Goal: Task Accomplishment & Management: Complete application form

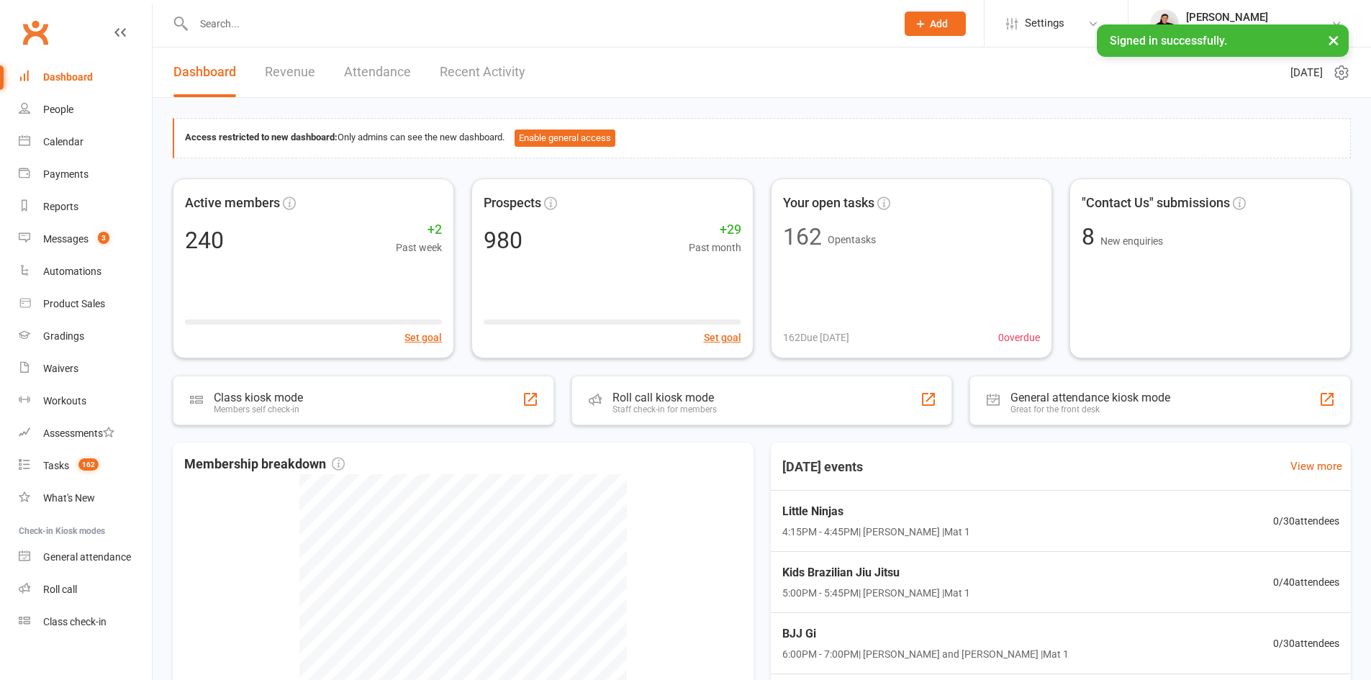
click at [235, 30] on input "text" at bounding box center [537, 24] width 697 height 20
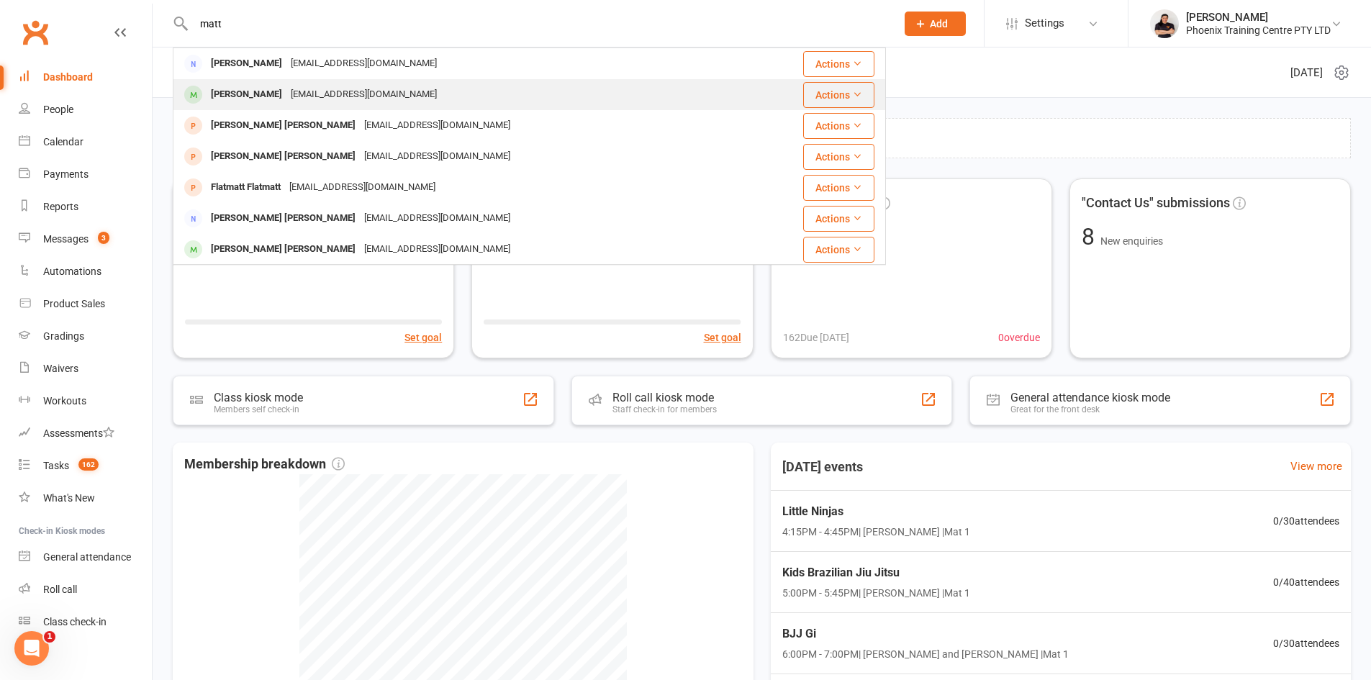
type input "matt"
click at [253, 96] on div "[PERSON_NAME]" at bounding box center [247, 94] width 80 height 21
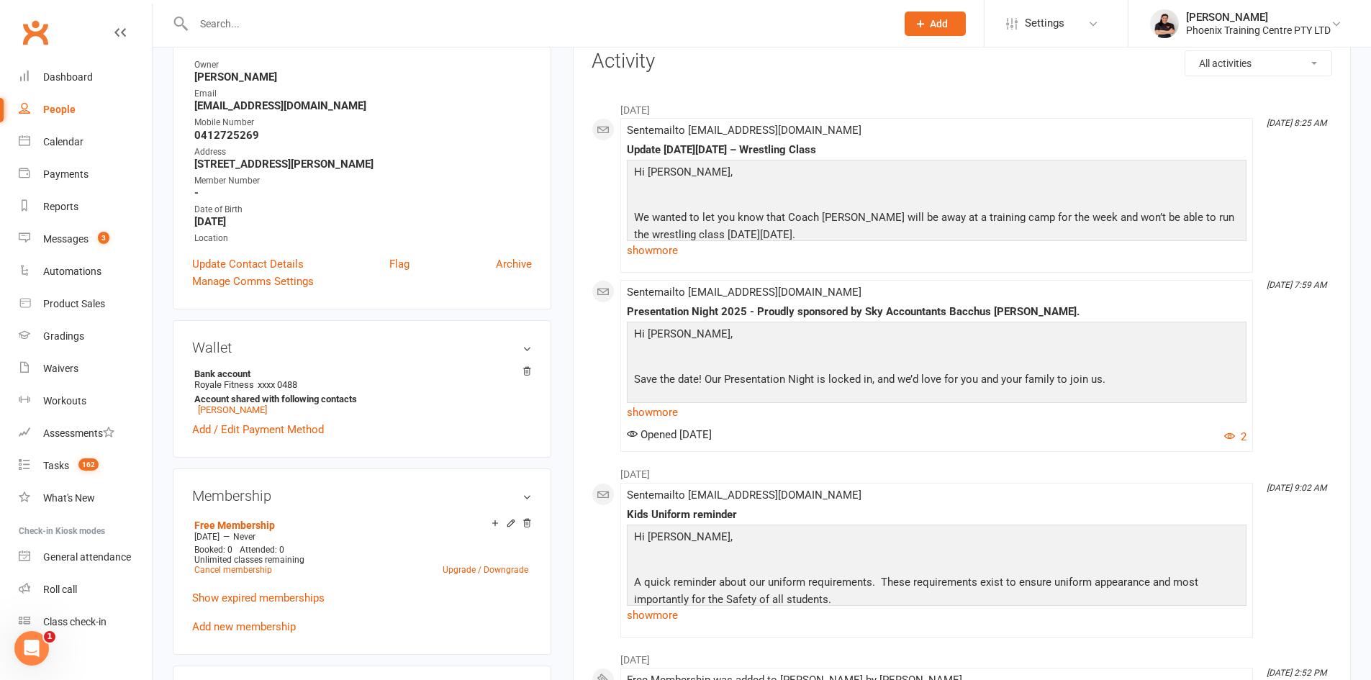
scroll to position [216, 0]
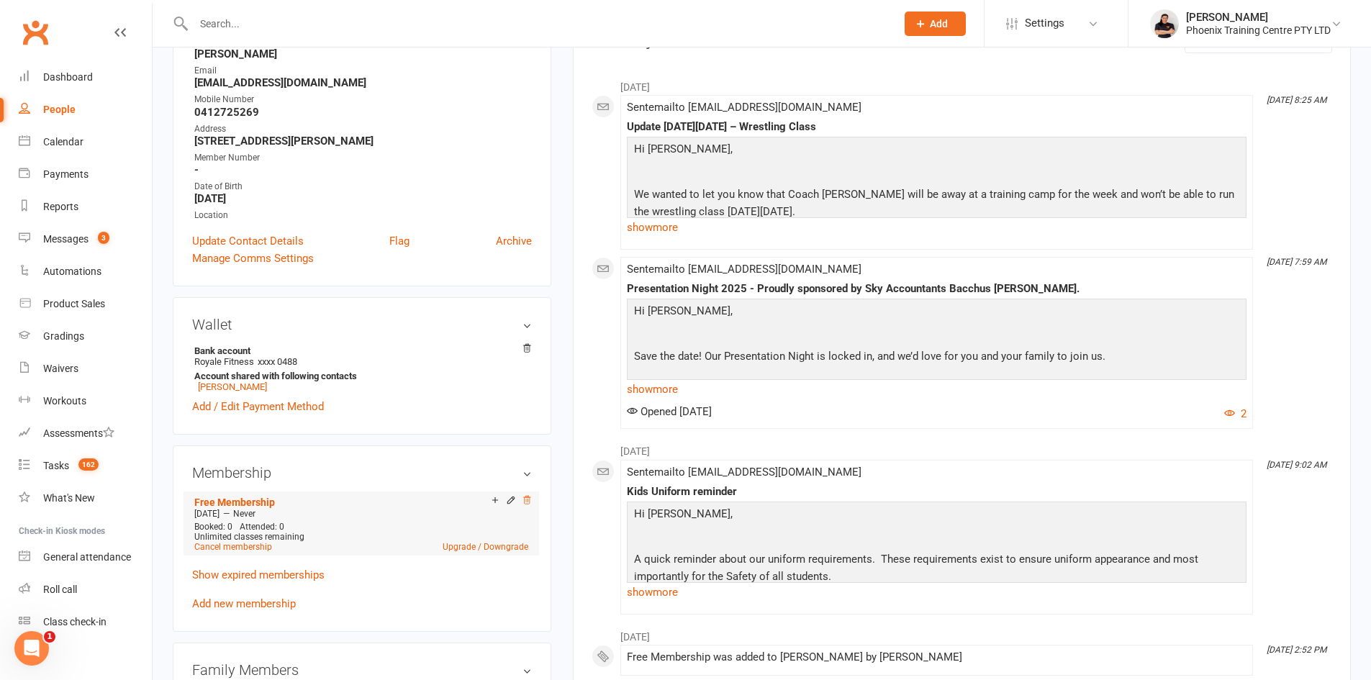
click at [523, 498] on icon at bounding box center [527, 500] width 10 height 10
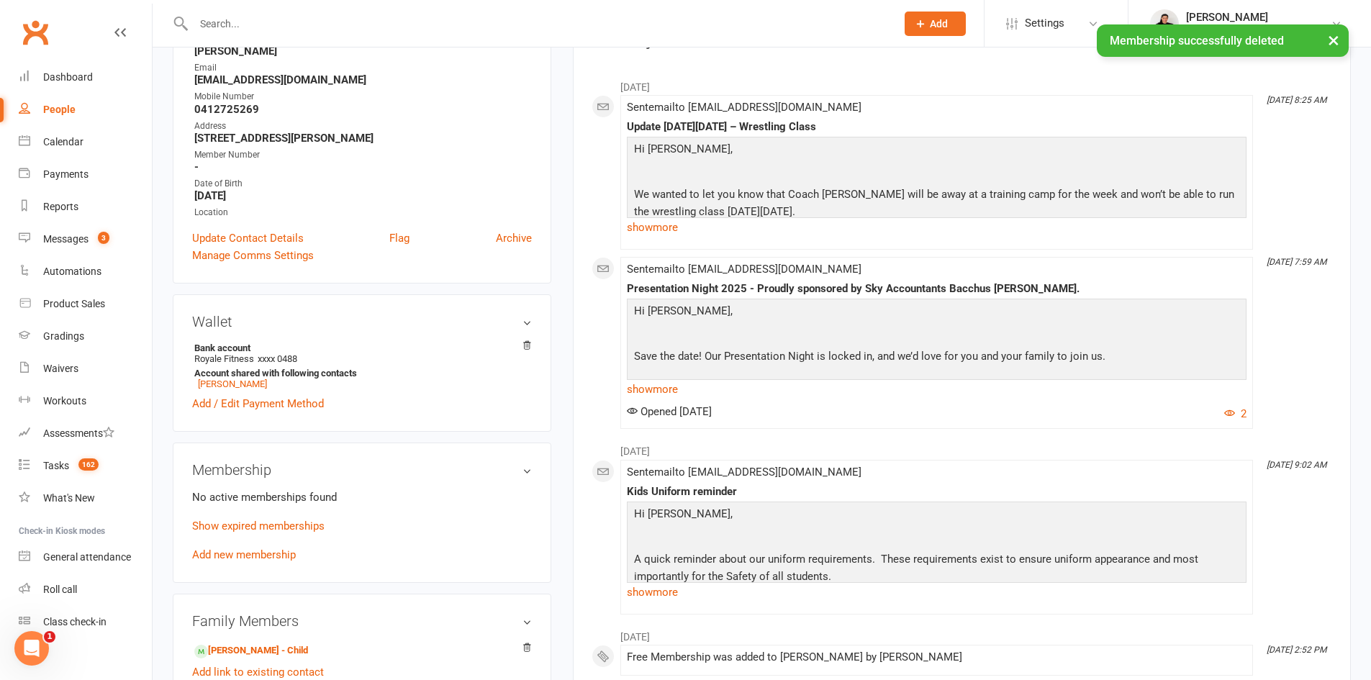
scroll to position [213, 0]
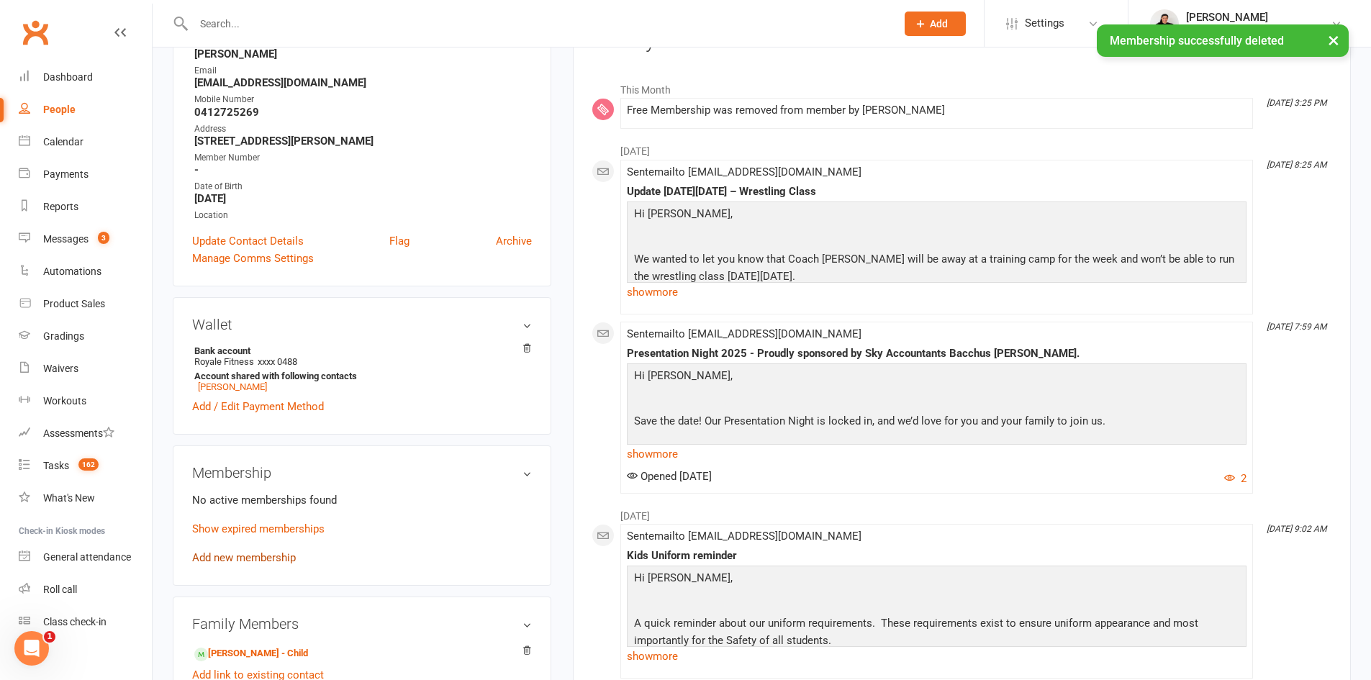
click at [263, 556] on link "Add new membership" at bounding box center [244, 557] width 104 height 13
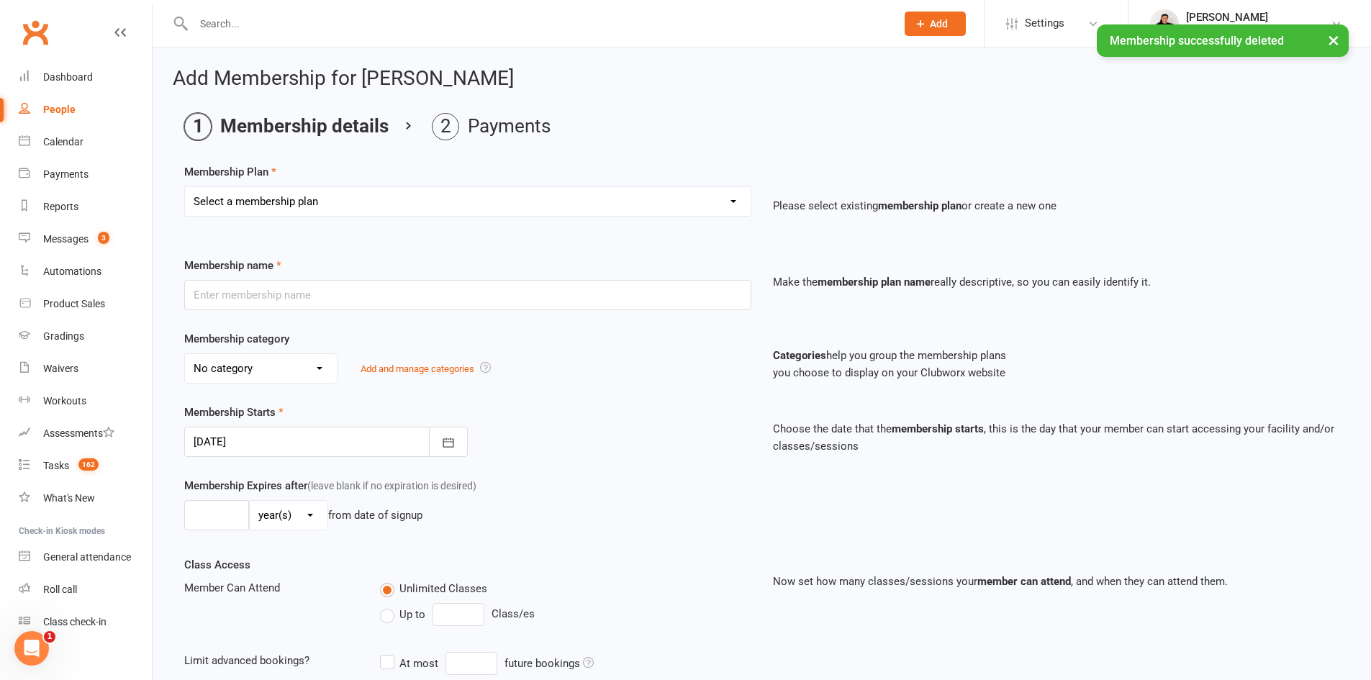
click at [383, 196] on select "Select a membership plan Create new Membership Plan Kids unlimited legacy $21 T…" at bounding box center [468, 201] width 566 height 29
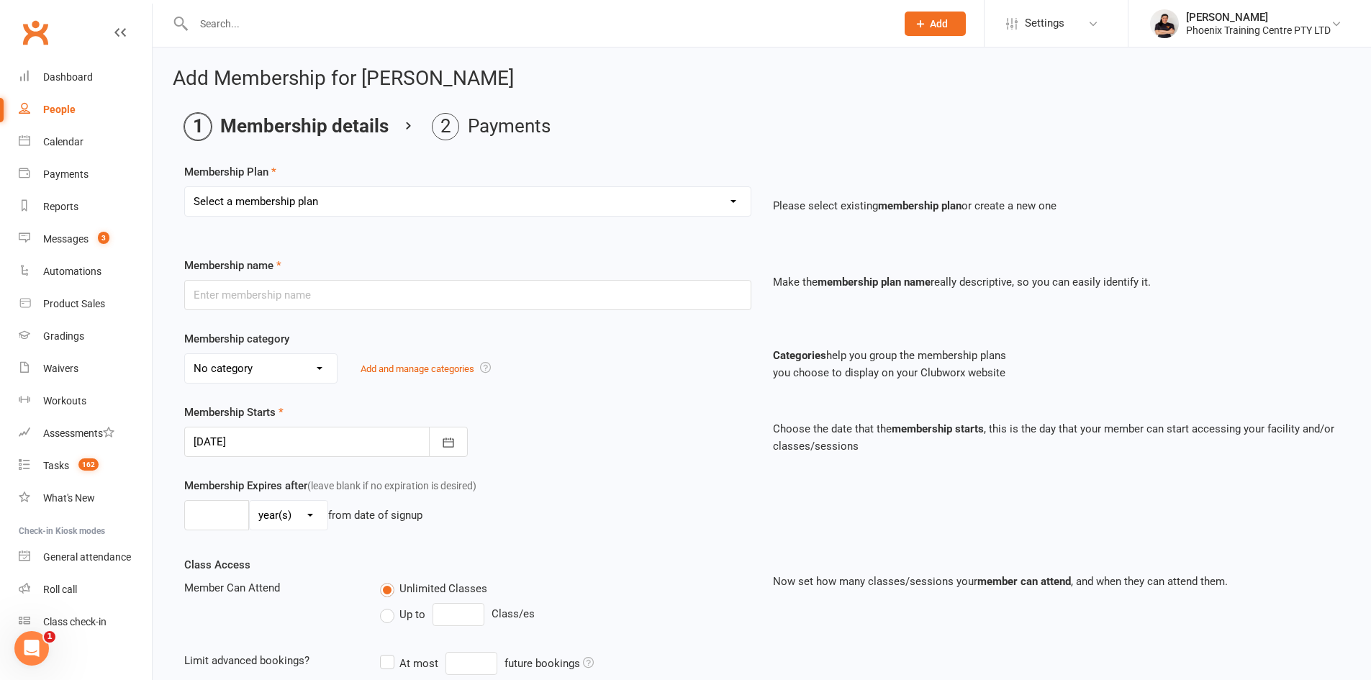
select select "30"
click at [185, 187] on select "Select a membership plan Create new Membership Plan Kids unlimited legacy $21 T…" at bounding box center [468, 201] width 566 height 29
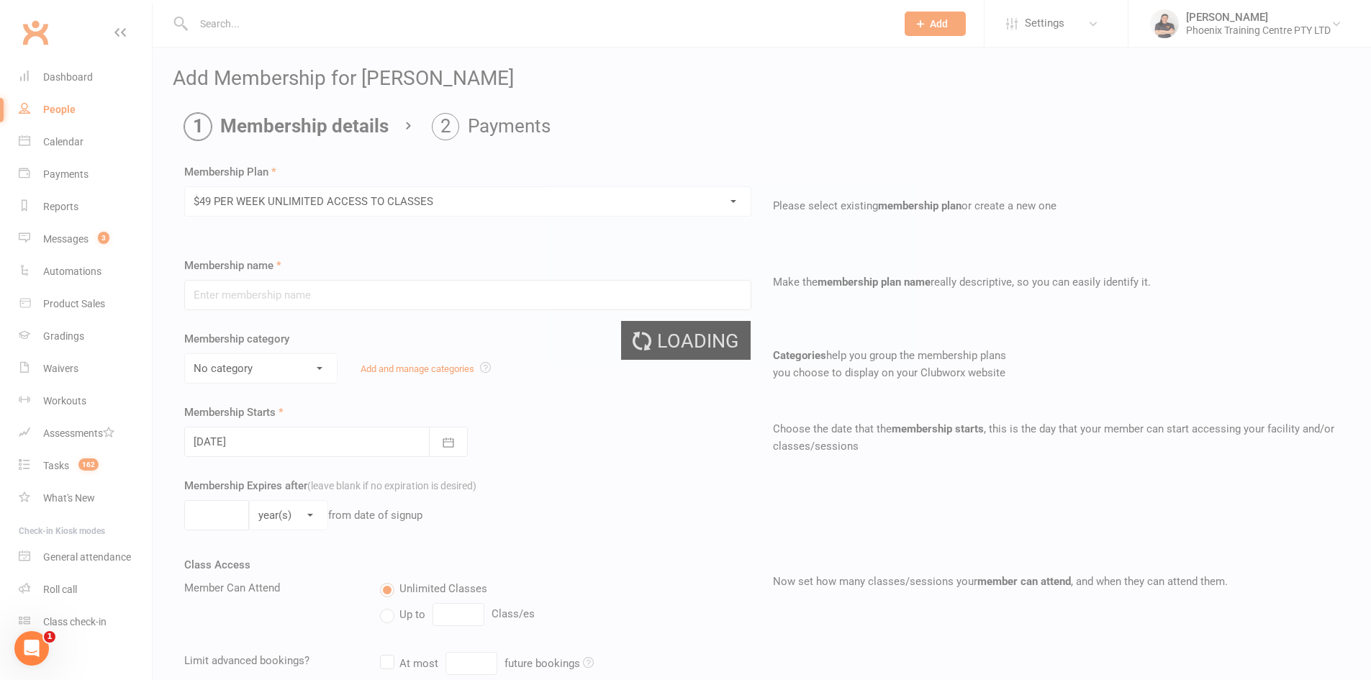
type input "$49 PER WEEK UNLIMITED ACCESS TO CLASSES"
select select "1"
type input "0"
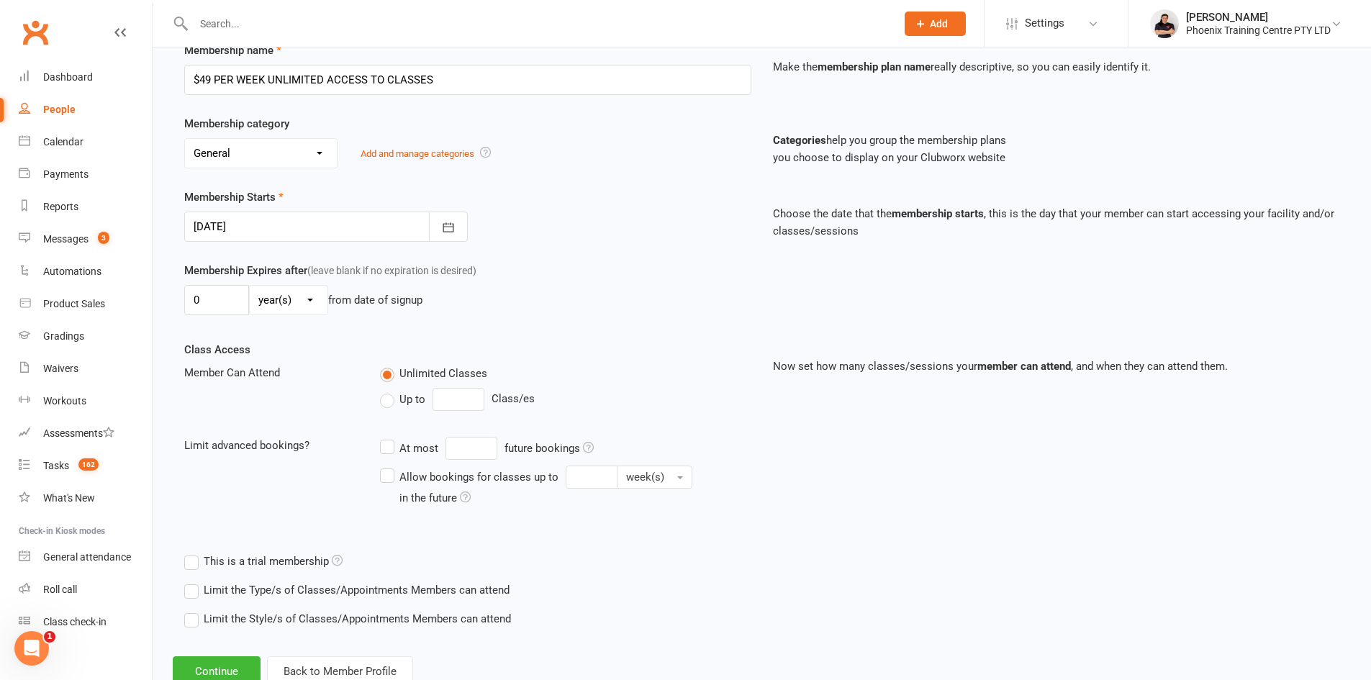
scroll to position [216, 0]
click at [232, 664] on button "Continue" at bounding box center [217, 671] width 88 height 30
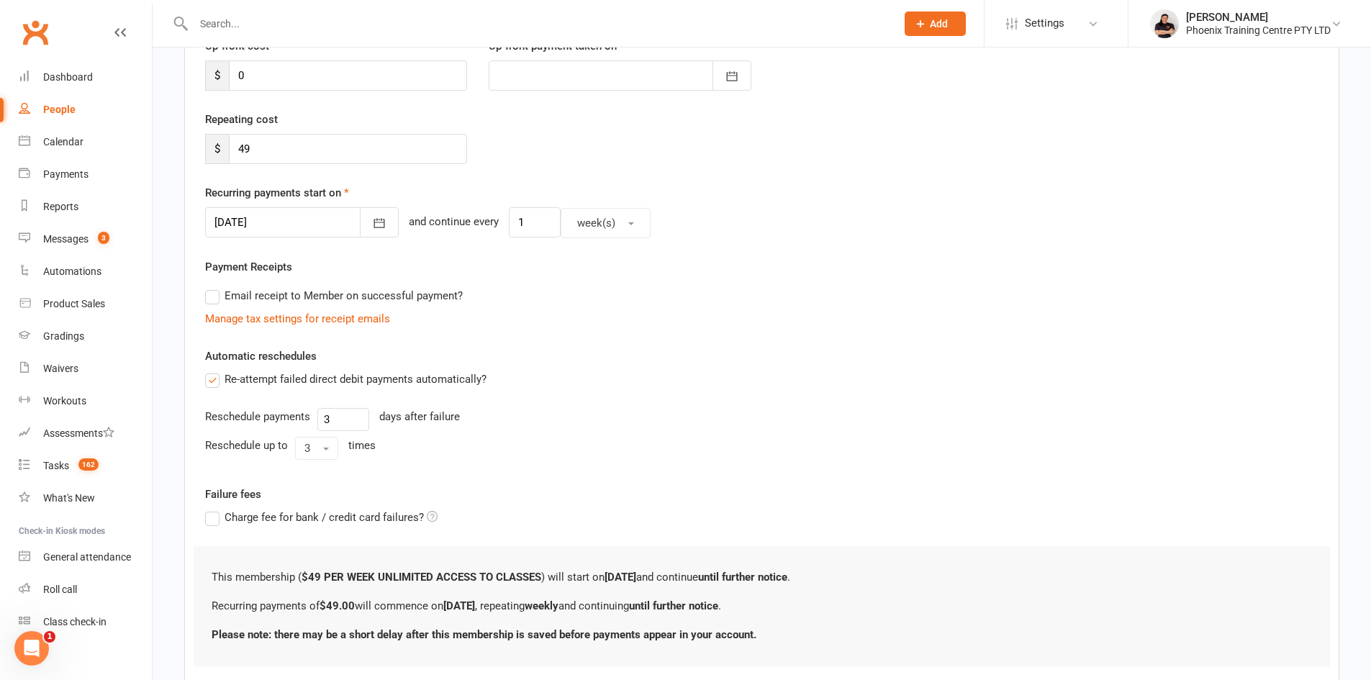
scroll to position [0, 0]
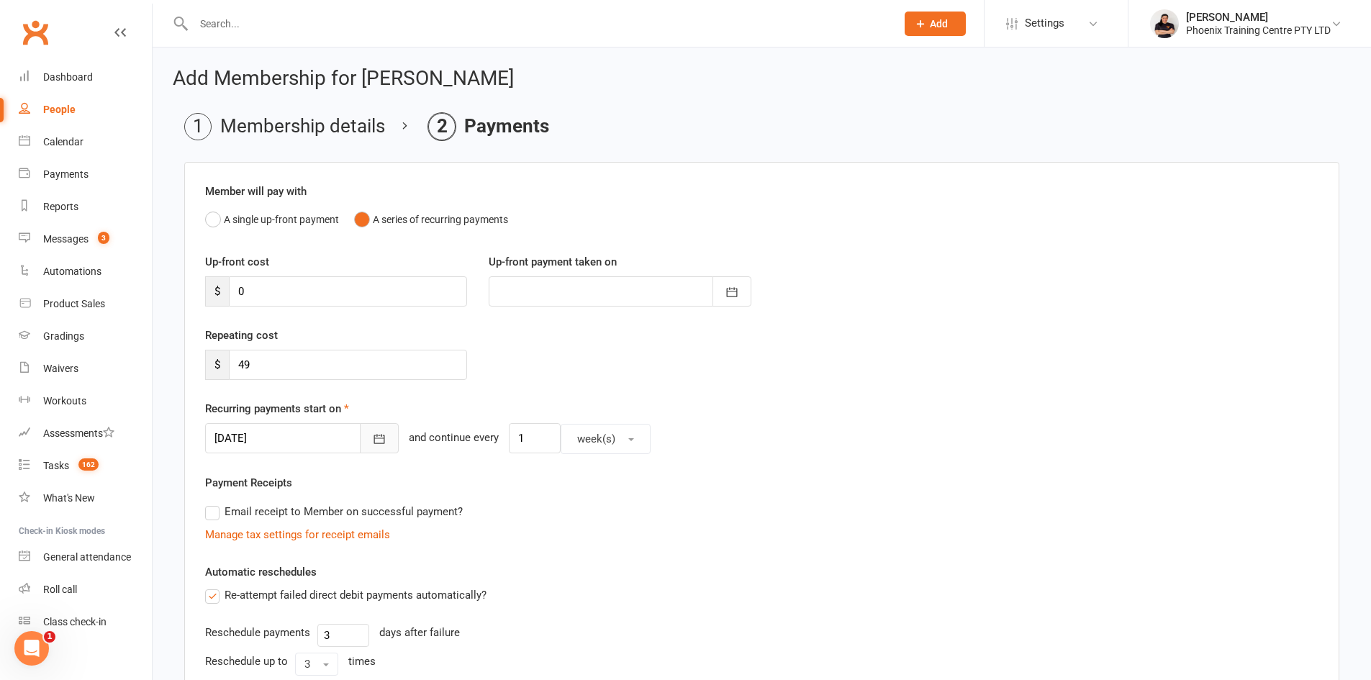
click at [372, 441] on icon "button" at bounding box center [379, 439] width 14 height 14
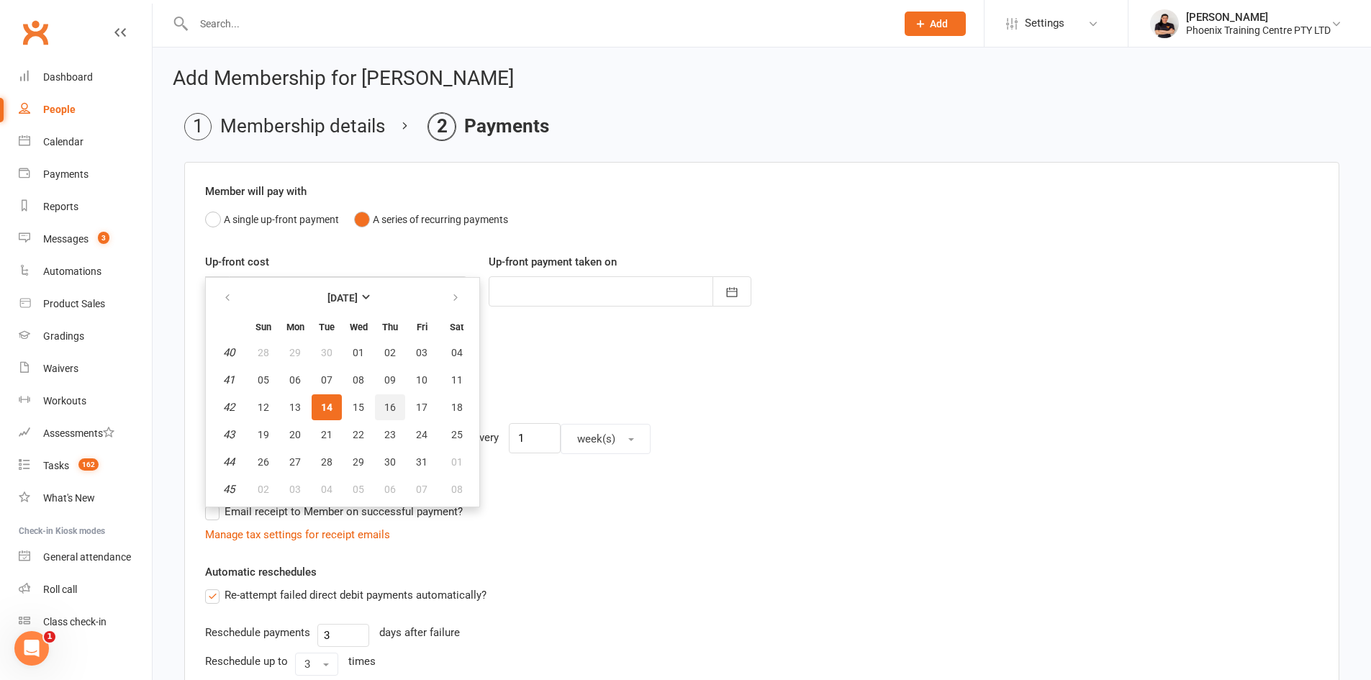
click at [389, 409] on span "16" at bounding box center [390, 408] width 12 height 12
type input "[DATE]"
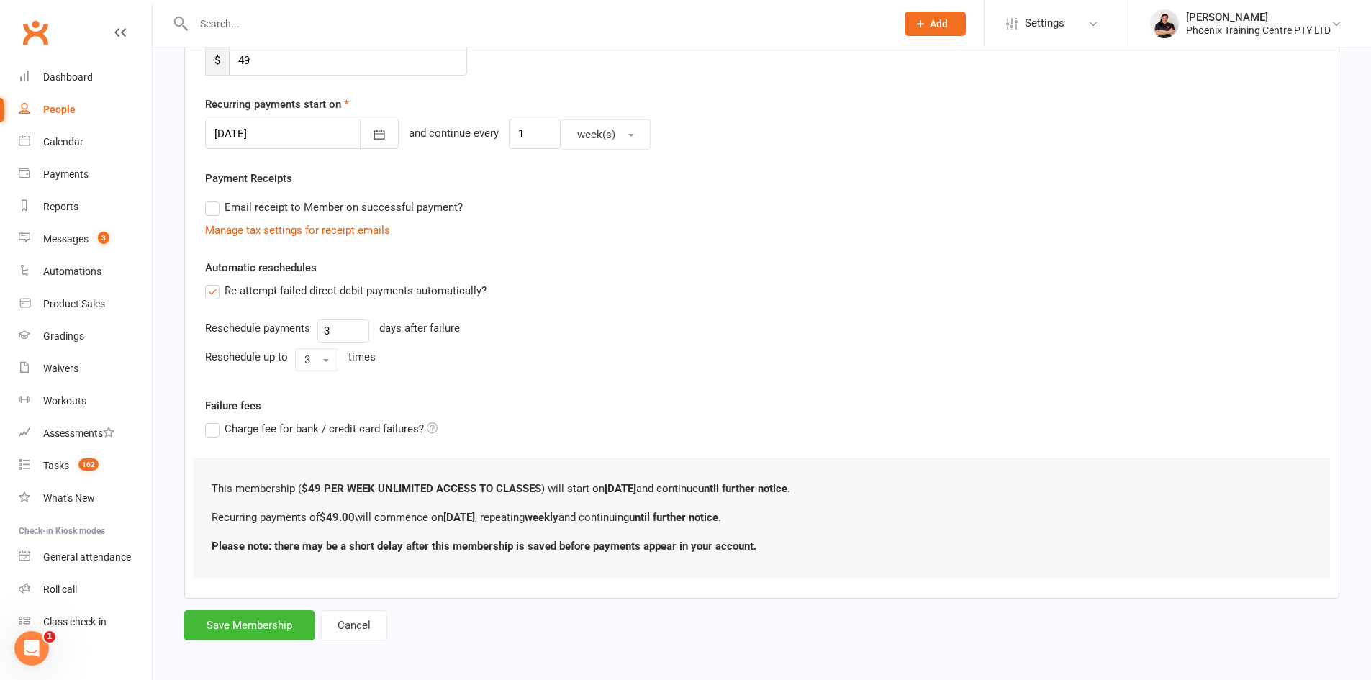
scroll to position [309, 0]
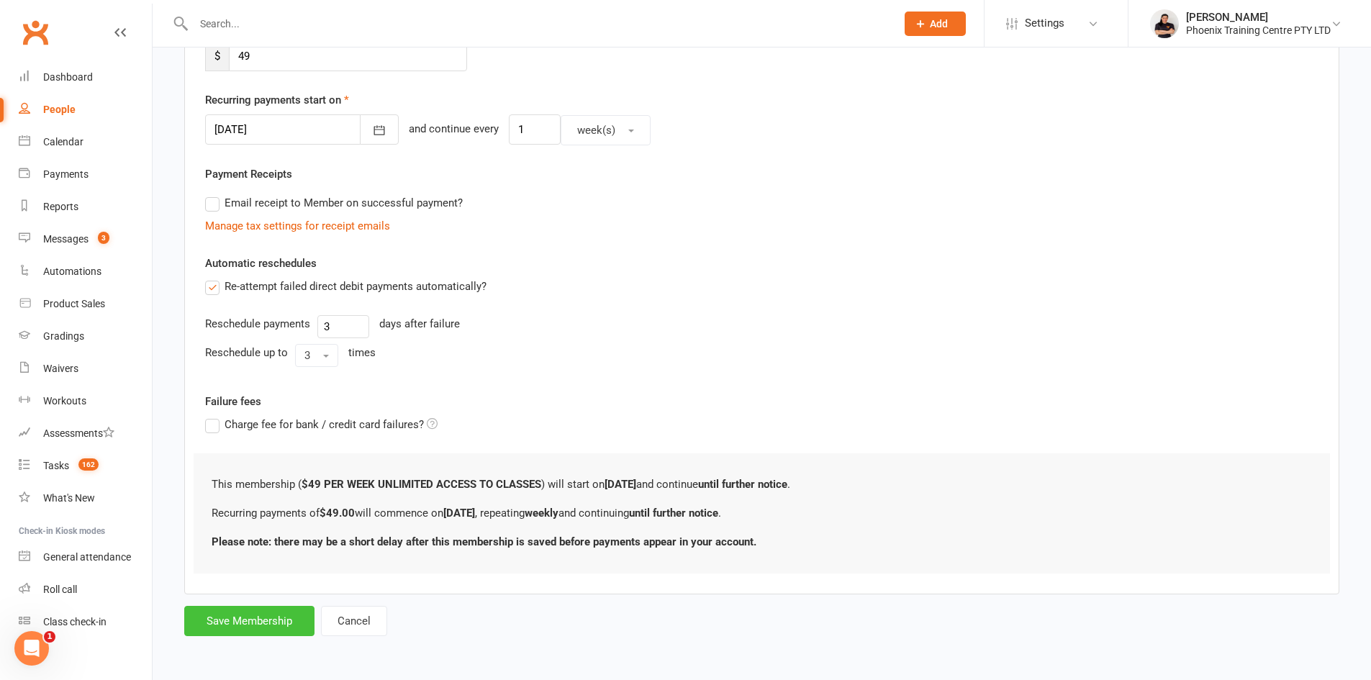
click at [271, 623] on button "Save Membership" at bounding box center [249, 621] width 130 height 30
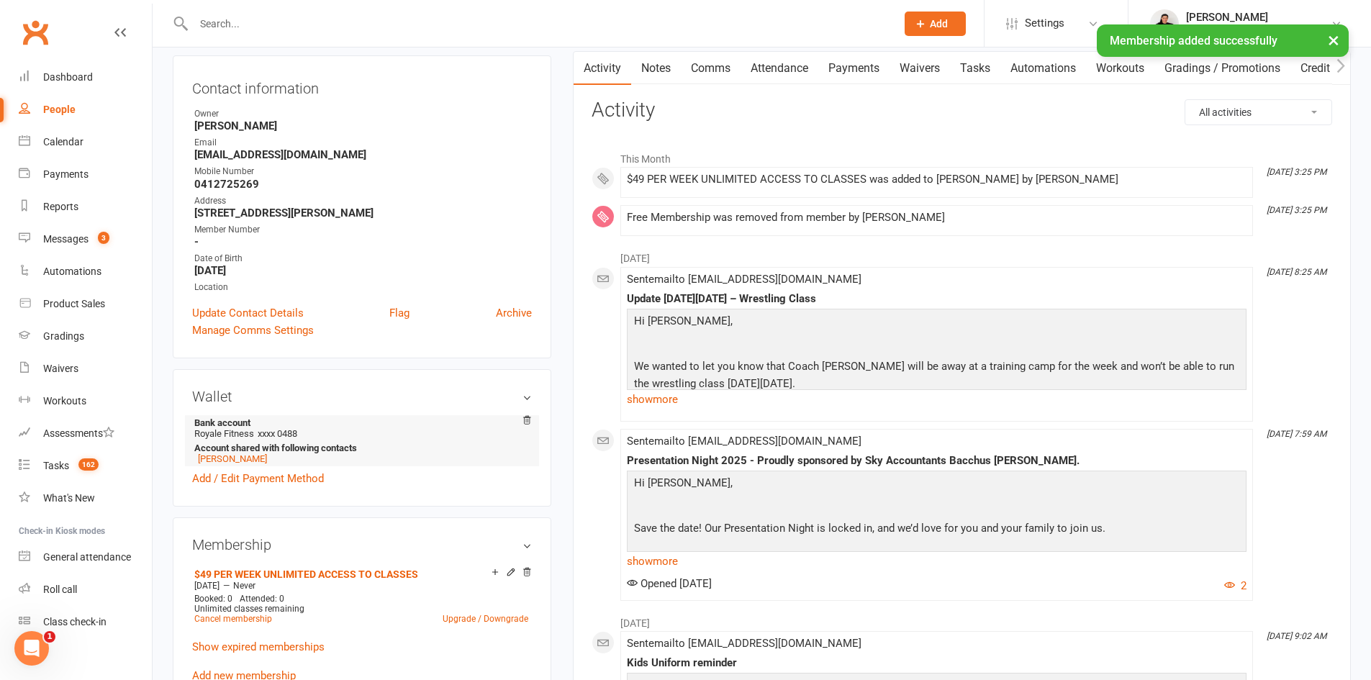
scroll to position [216, 0]
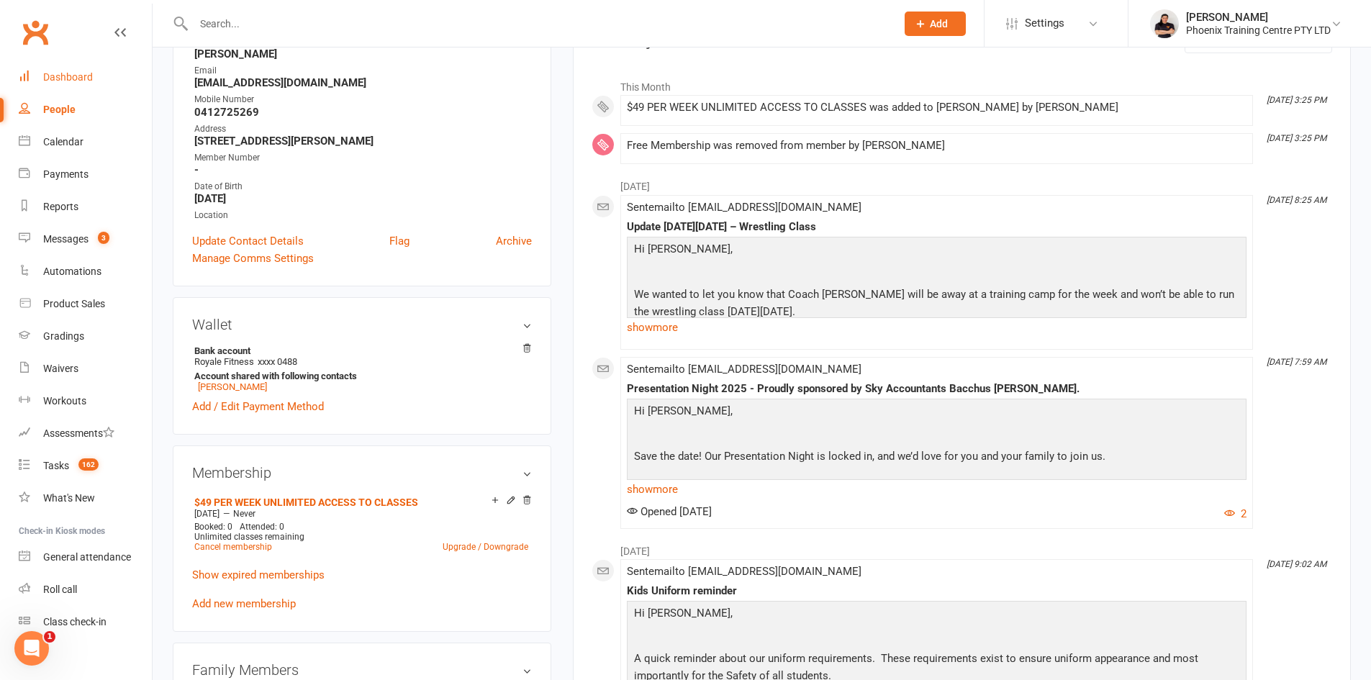
click at [82, 71] on div "Dashboard" at bounding box center [68, 77] width 50 height 12
